Goal: Task Accomplishment & Management: Manage account settings

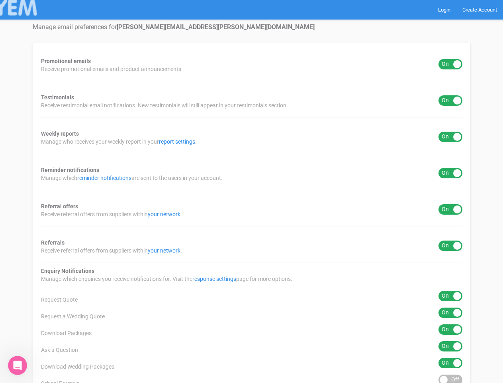
click at [252, 191] on div "Promotional emails ON OFF Receive promotional emails and product announcements.…" at bounding box center [252, 322] width 438 height 558
click at [451, 64] on div "ON OFF" at bounding box center [451, 64] width 24 height 10
click at [451, 100] on div "ON OFF" at bounding box center [451, 100] width 24 height 10
click at [451, 137] on div "ON OFF" at bounding box center [451, 137] width 24 height 10
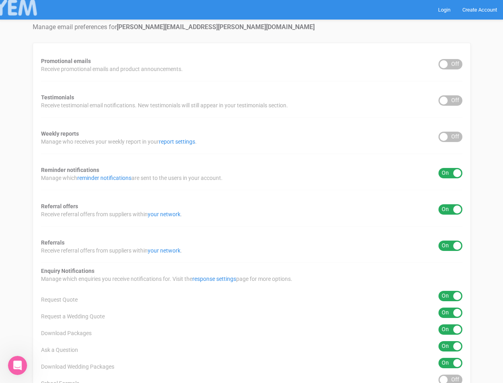
click at [451, 173] on div "ON OFF" at bounding box center [451, 173] width 24 height 10
click at [451, 209] on div "ON OFF" at bounding box center [451, 209] width 24 height 10
click at [451, 246] on div "ON OFF" at bounding box center [451, 245] width 24 height 10
click at [451, 296] on div "ON OFF" at bounding box center [451, 296] width 24 height 10
click at [451, 313] on div "ON OFF" at bounding box center [451, 312] width 24 height 10
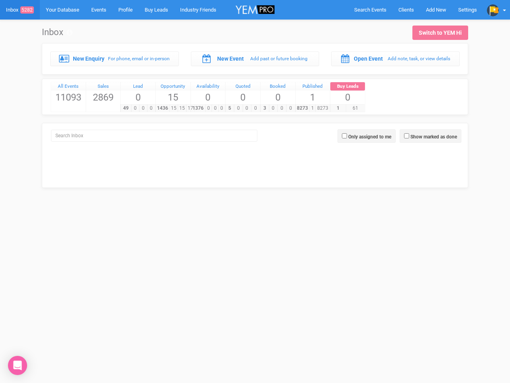
click at [255, 104] on div "5 0 0 0" at bounding box center [242, 108] width 35 height 8
click at [370, 10] on span "Search Events" at bounding box center [370, 10] width 32 height 6
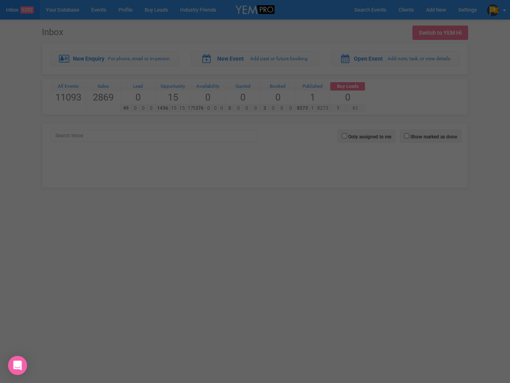
click at [436, 10] on body "Search Events Clients Add New New Client New Event New Enquiry Settings Natasha…" at bounding box center [255, 104] width 510 height 208
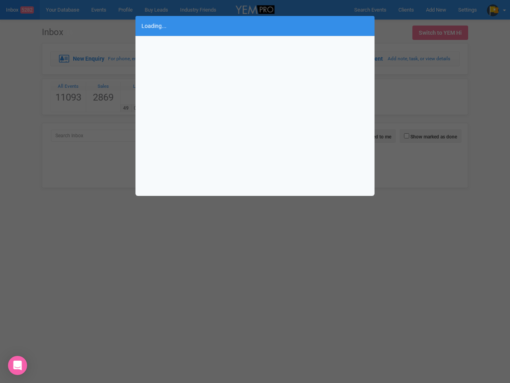
click at [497, 10] on div "Loading..." at bounding box center [255, 191] width 510 height 383
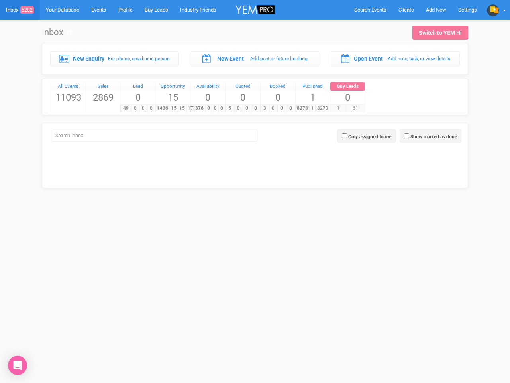
click at [430, 136] on label "Show marked as done" at bounding box center [434, 136] width 47 height 7
click at [409, 136] on input "Show marked as done" at bounding box center [406, 135] width 5 height 5
checkbox input "true"
click at [367, 136] on label "Only assigned to me" at bounding box center [369, 136] width 43 height 7
click at [347, 136] on input "Only assigned to me" at bounding box center [344, 135] width 5 height 5
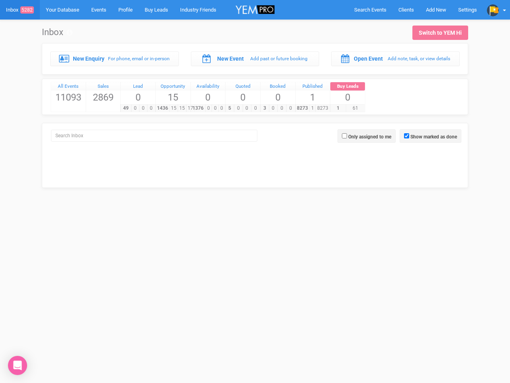
checkbox input "true"
click at [18, 365] on icon "Open Intercom Messenger" at bounding box center [18, 365] width 8 height 10
click at [255, 104] on div "5 0 0 0" at bounding box center [242, 108] width 35 height 8
click at [370, 10] on span "Search Events" at bounding box center [370, 10] width 32 height 6
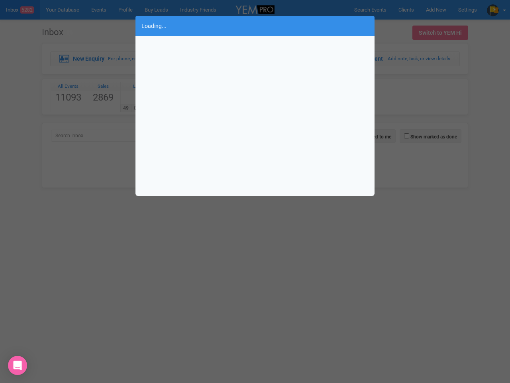
click at [436, 10] on body "Search Events Clients Add New New Client New Event New Enquiry Settings Natasha…" at bounding box center [255, 104] width 510 height 208
click at [497, 10] on div "Loading..." at bounding box center [255, 191] width 510 height 383
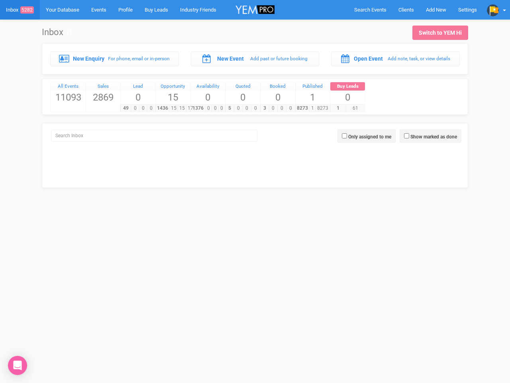
click at [430, 136] on label "Show marked as done" at bounding box center [434, 136] width 47 height 7
click at [409, 136] on input "Show marked as done" at bounding box center [406, 135] width 5 height 5
checkbox input "true"
click at [367, 136] on label "Only assigned to me" at bounding box center [369, 136] width 43 height 7
click at [347, 136] on input "Only assigned to me" at bounding box center [344, 135] width 5 height 5
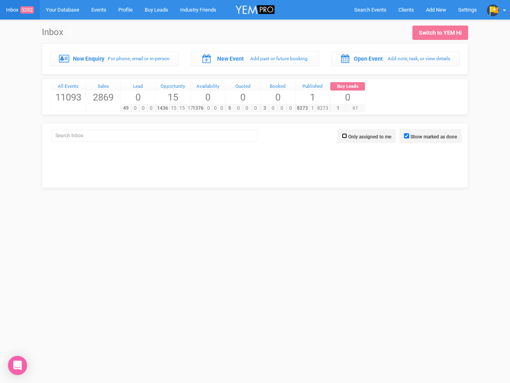
checkbox input "true"
click at [18, 365] on icon "Open Intercom Messenger" at bounding box center [18, 365] width 8 height 10
